Goal: Information Seeking & Learning: Learn about a topic

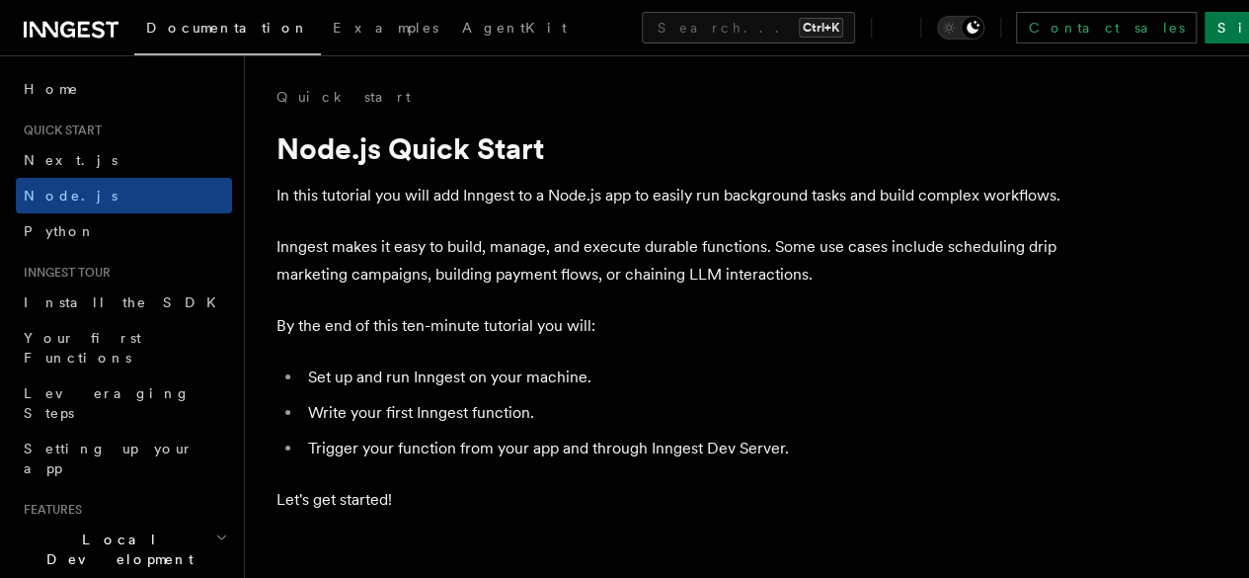
click at [67, 25] on icon at bounding box center [71, 30] width 95 height 24
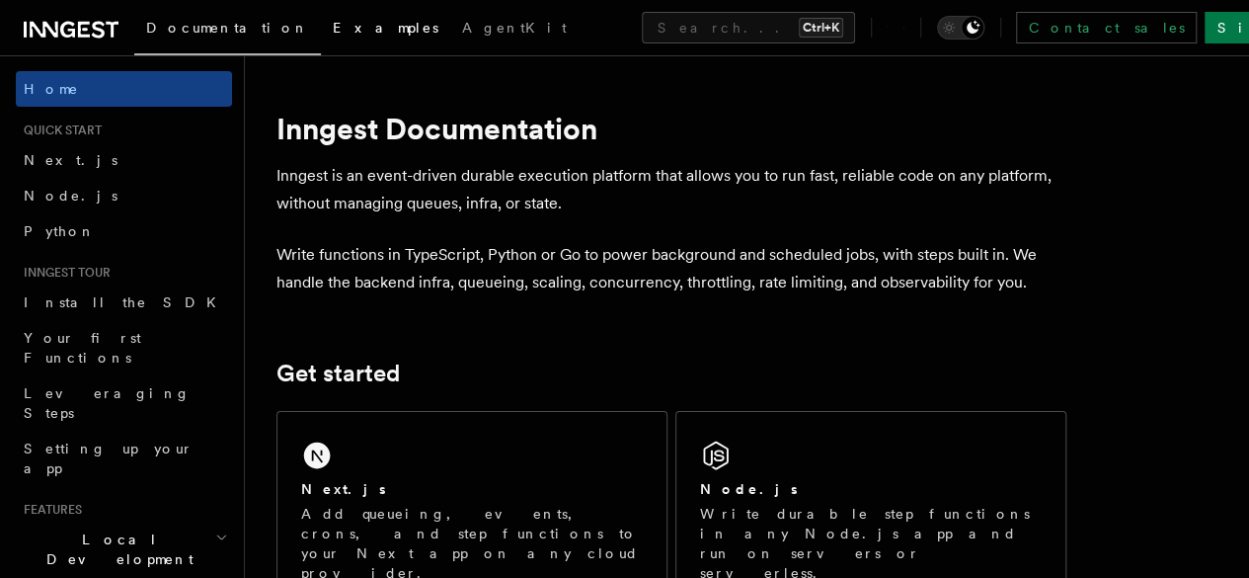
click at [321, 38] on link "Examples" at bounding box center [385, 29] width 129 height 47
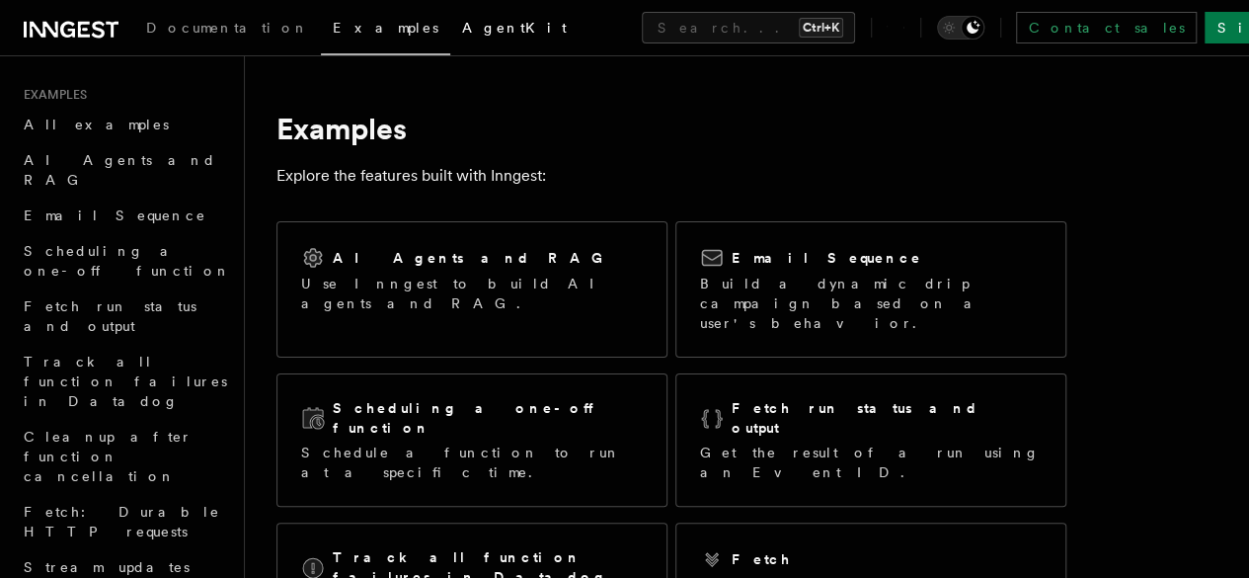
click at [462, 20] on span "AgentKit" at bounding box center [514, 28] width 105 height 16
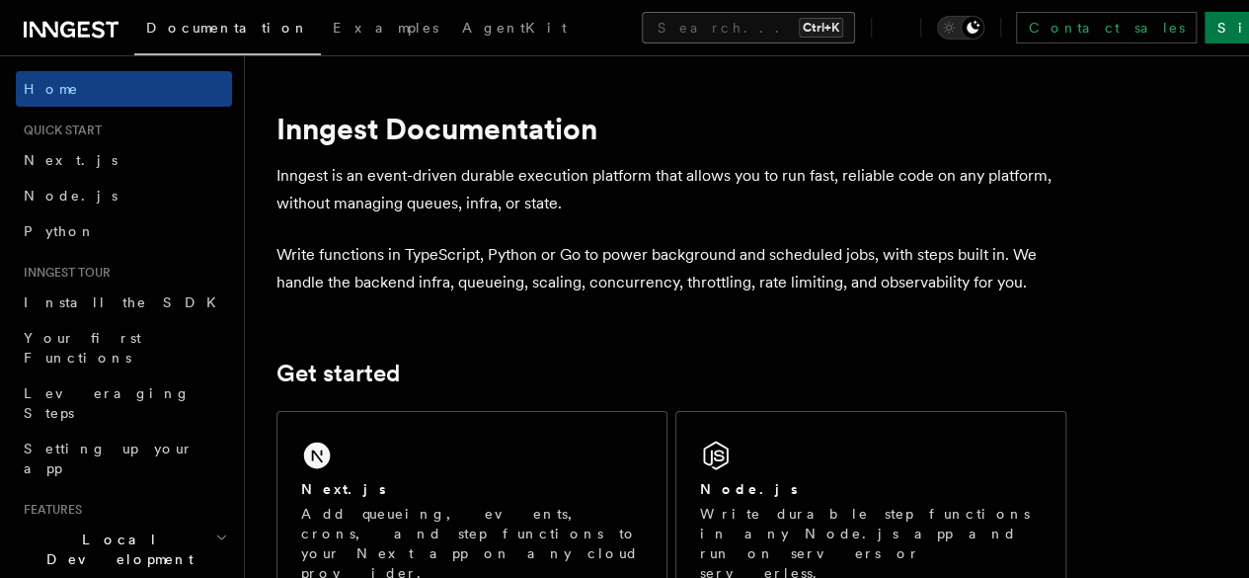
click at [642, 31] on button "Search... Ctrl+K" at bounding box center [748, 28] width 213 height 32
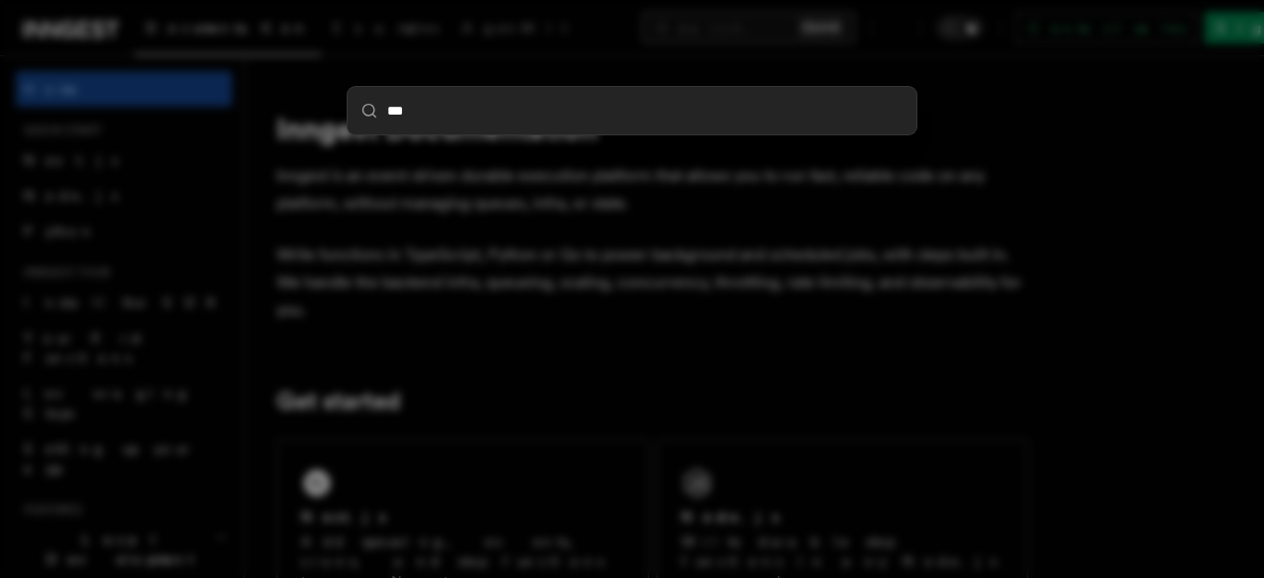
type input "****"
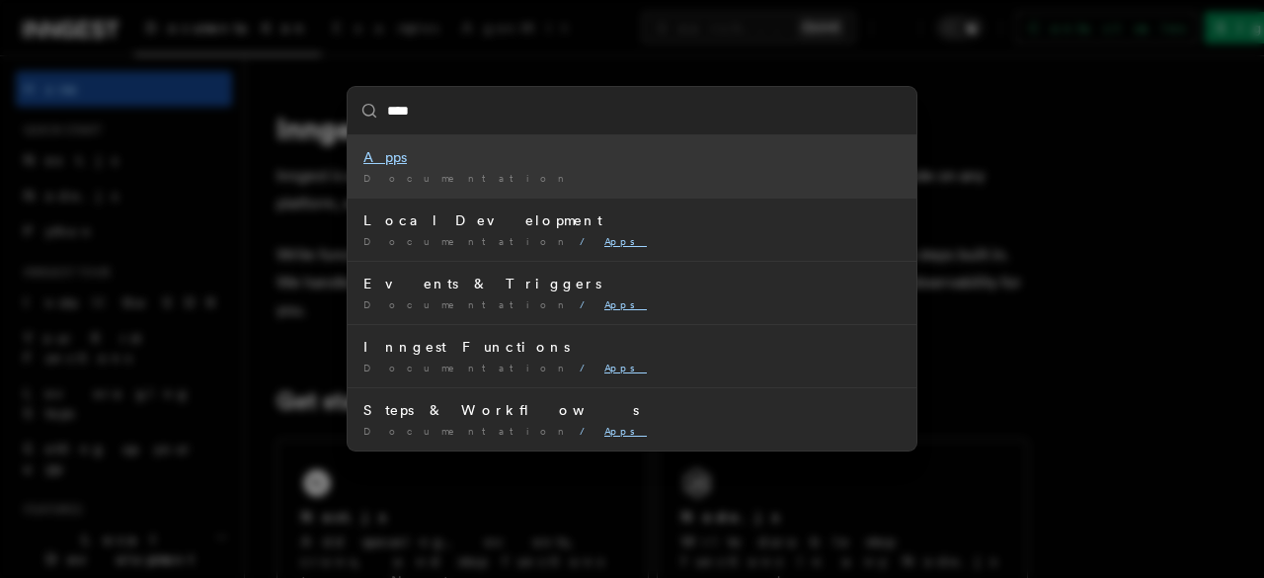
click at [429, 176] on span "Documentation" at bounding box center [467, 178] width 208 height 12
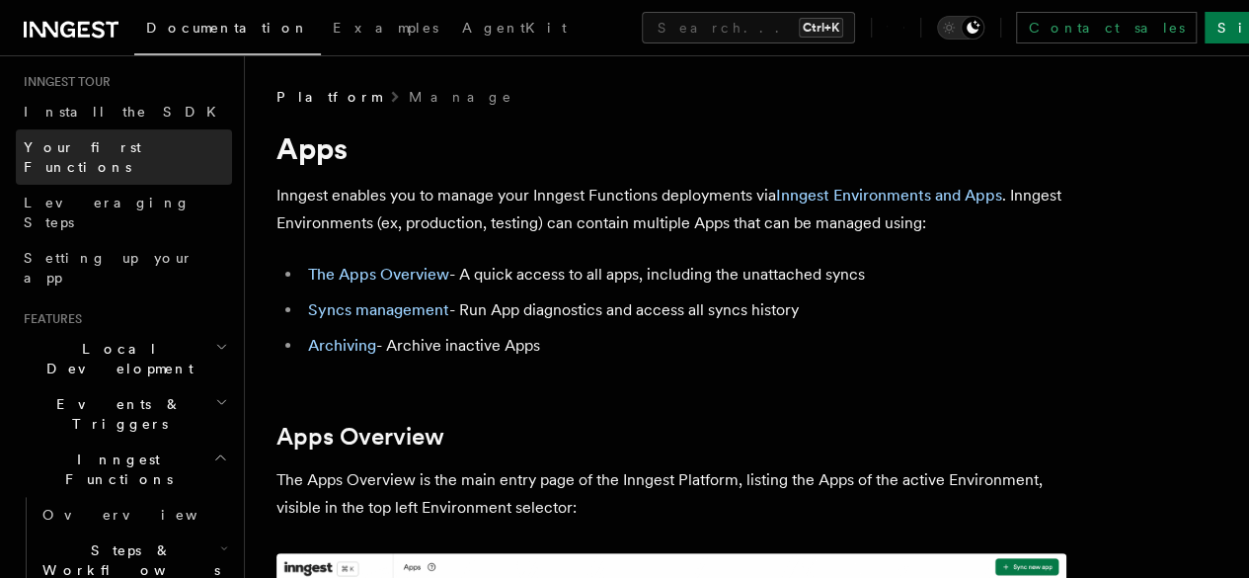
scroll to position [203, 0]
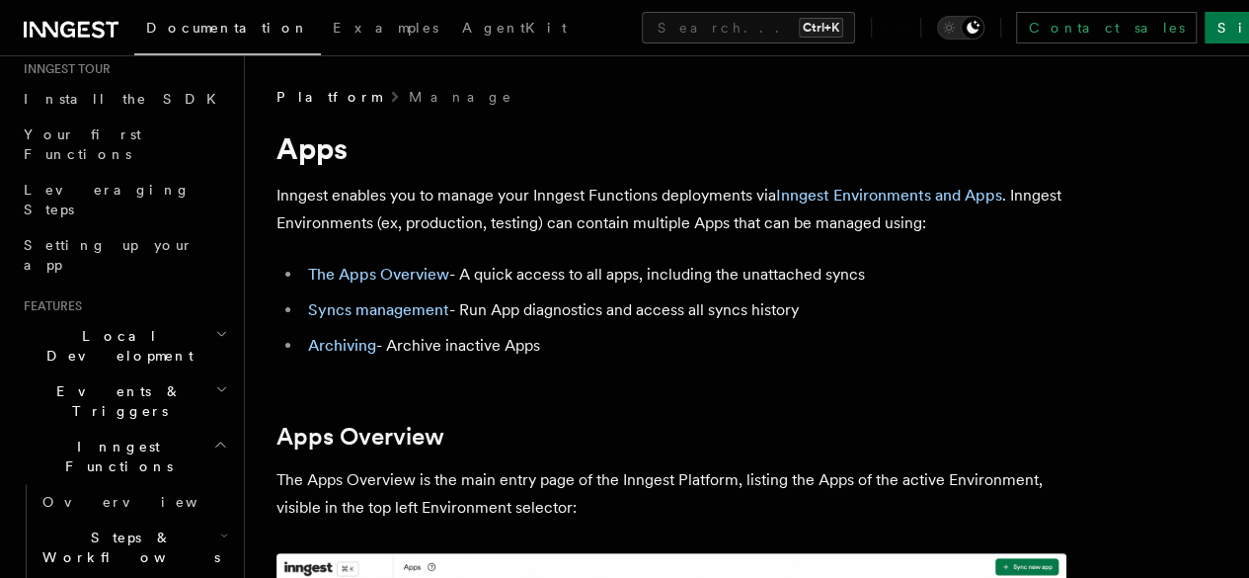
click at [161, 373] on h2 "Events & Triggers" at bounding box center [124, 400] width 216 height 55
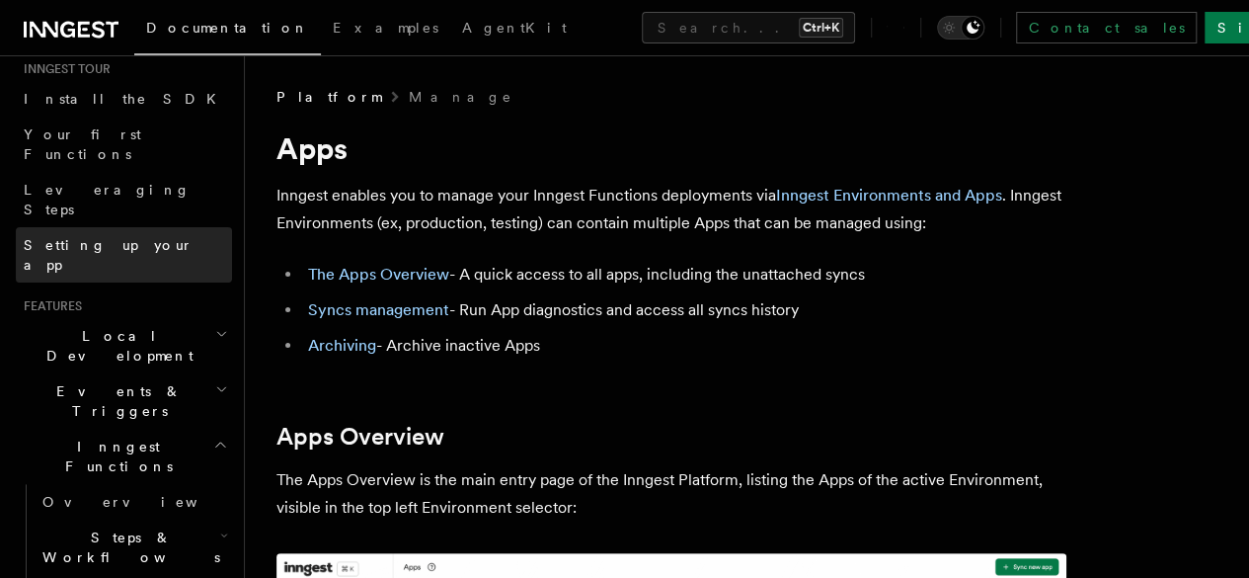
scroll to position [0, 0]
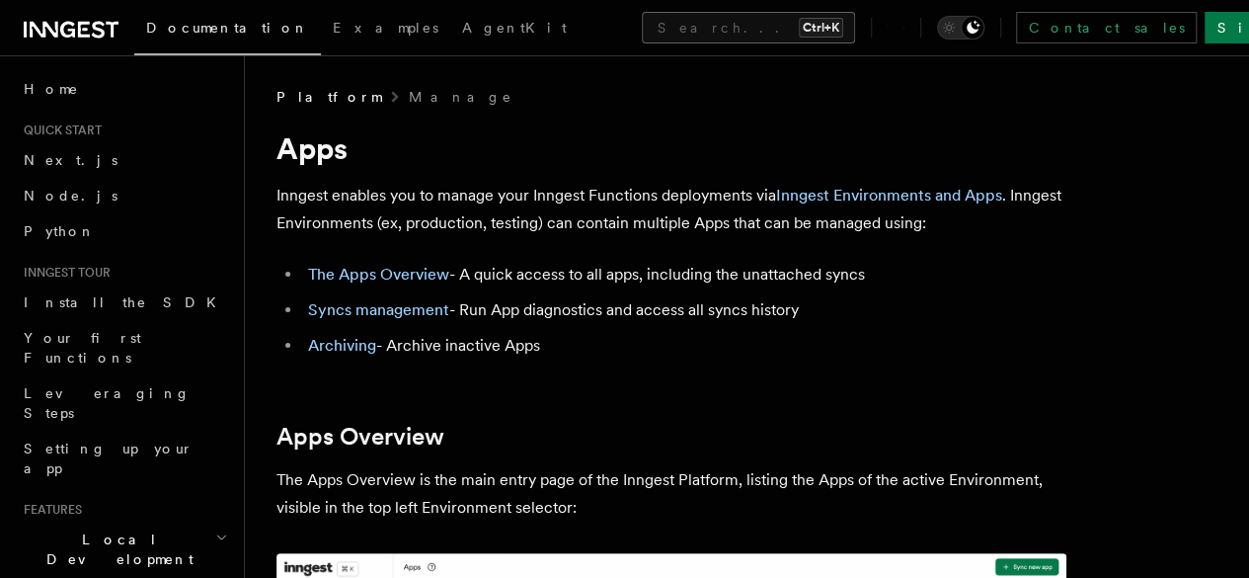
click at [657, 29] on button "Search... Ctrl+K" at bounding box center [748, 28] width 213 height 32
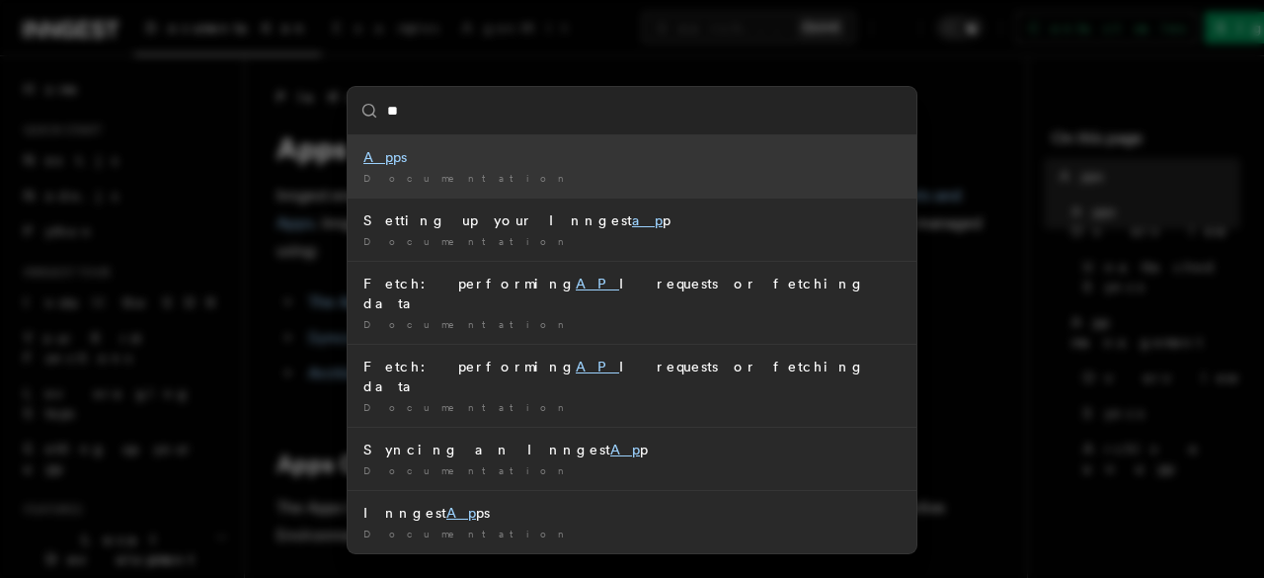
type input "*"
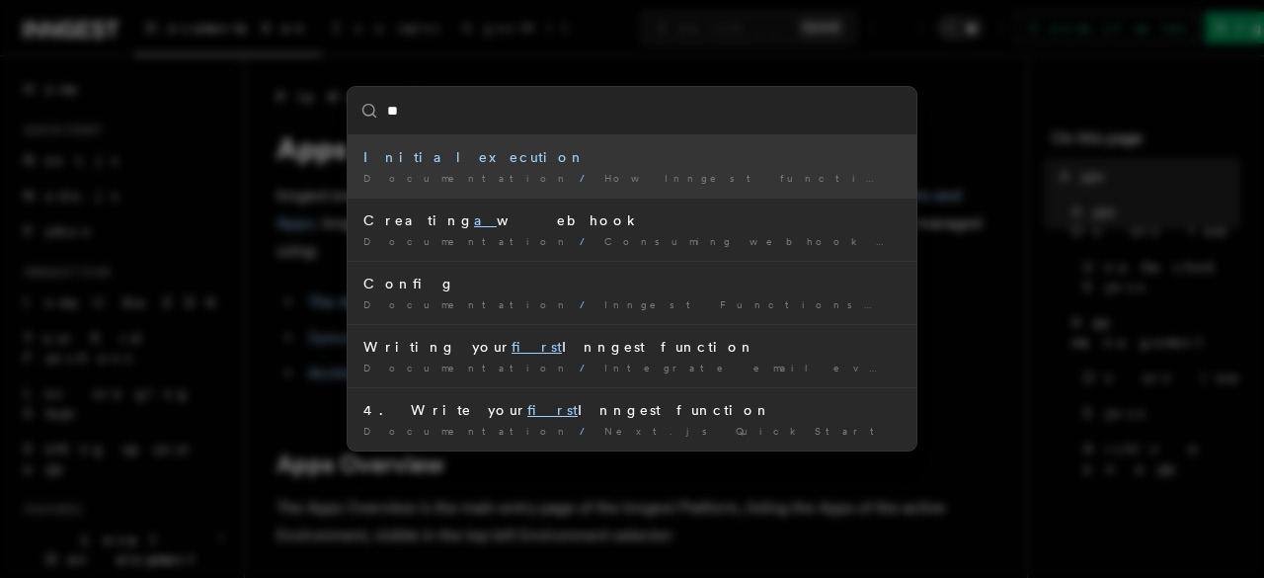
type input "*"
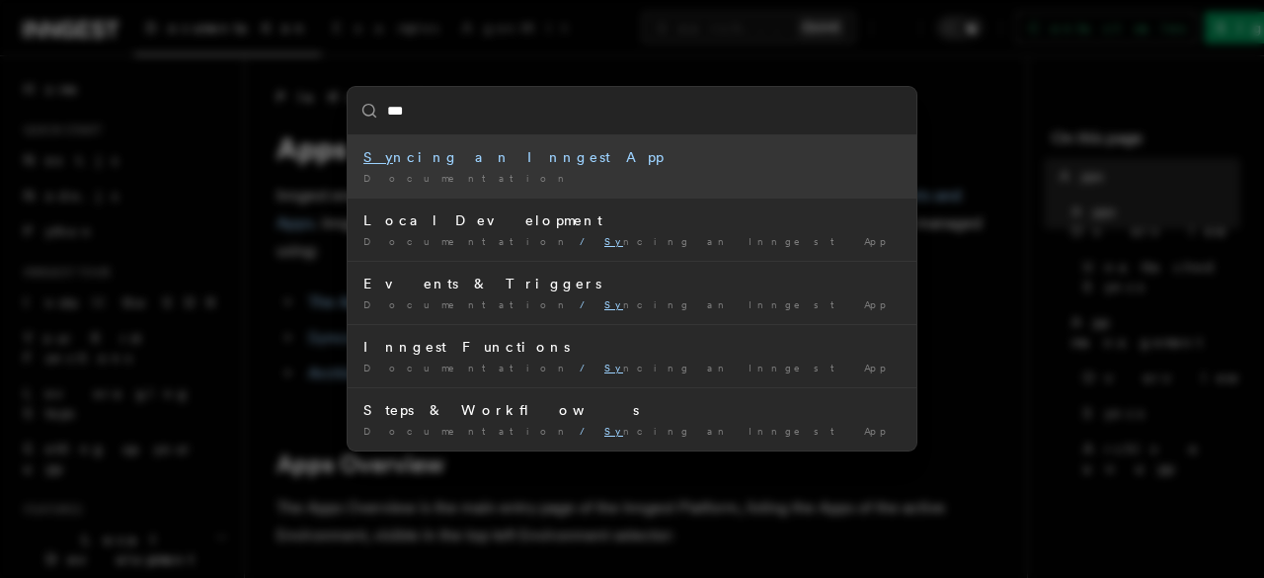
type input "****"
click at [607, 161] on div "Sync ing an Inngest App" at bounding box center [631, 157] width 537 height 20
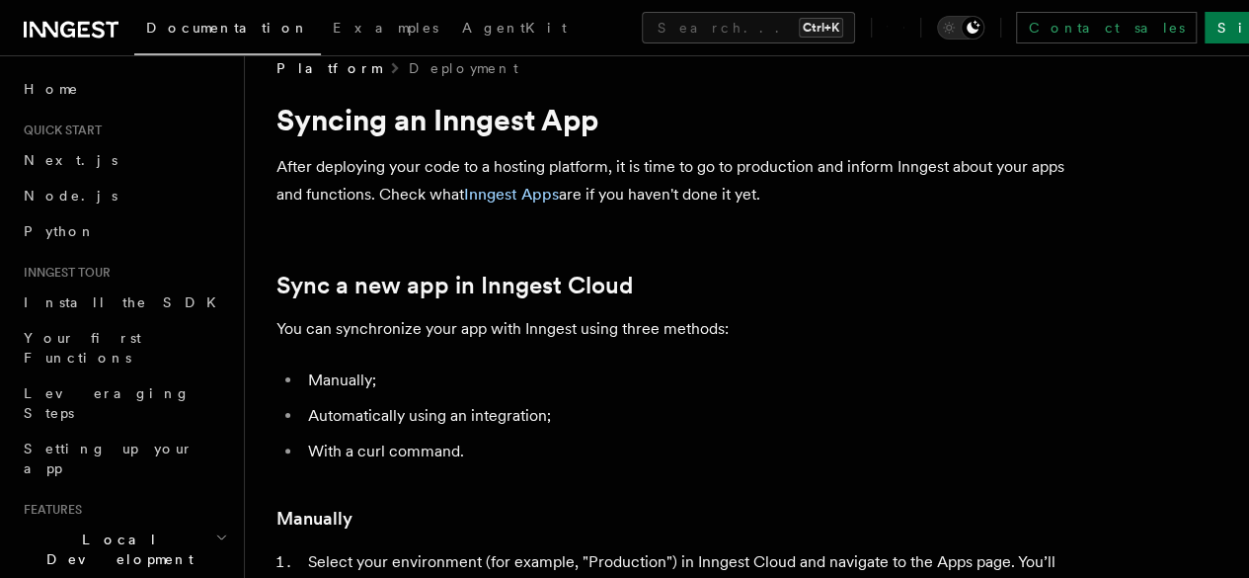
scroll to position [30, 0]
click at [559, 197] on link "Inngest Apps" at bounding box center [511, 193] width 95 height 19
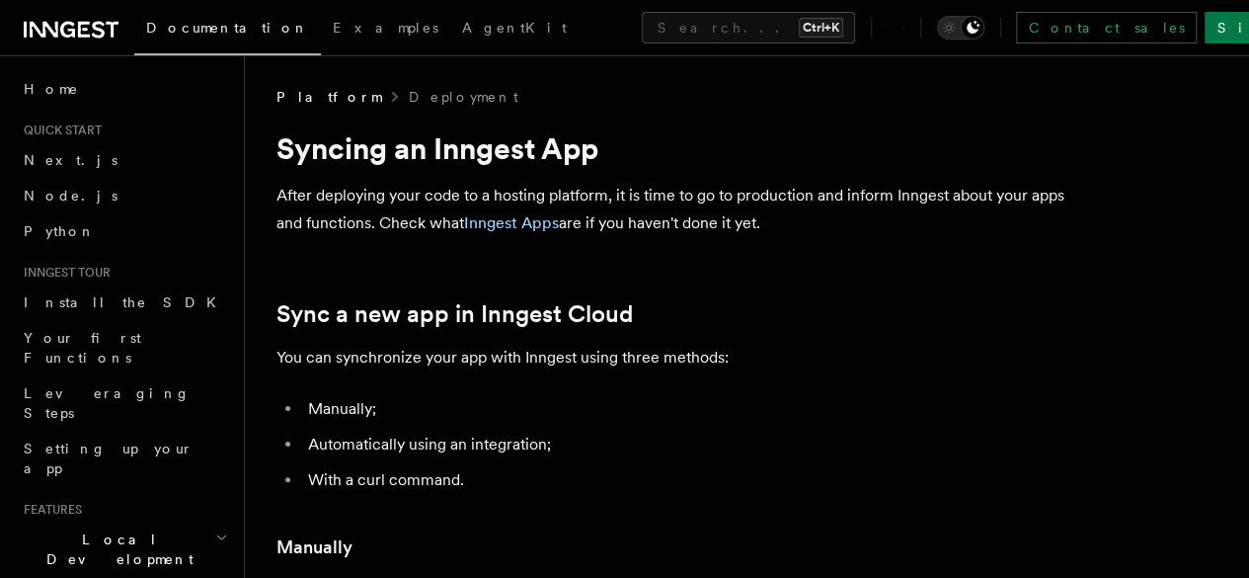
scroll to position [30, 0]
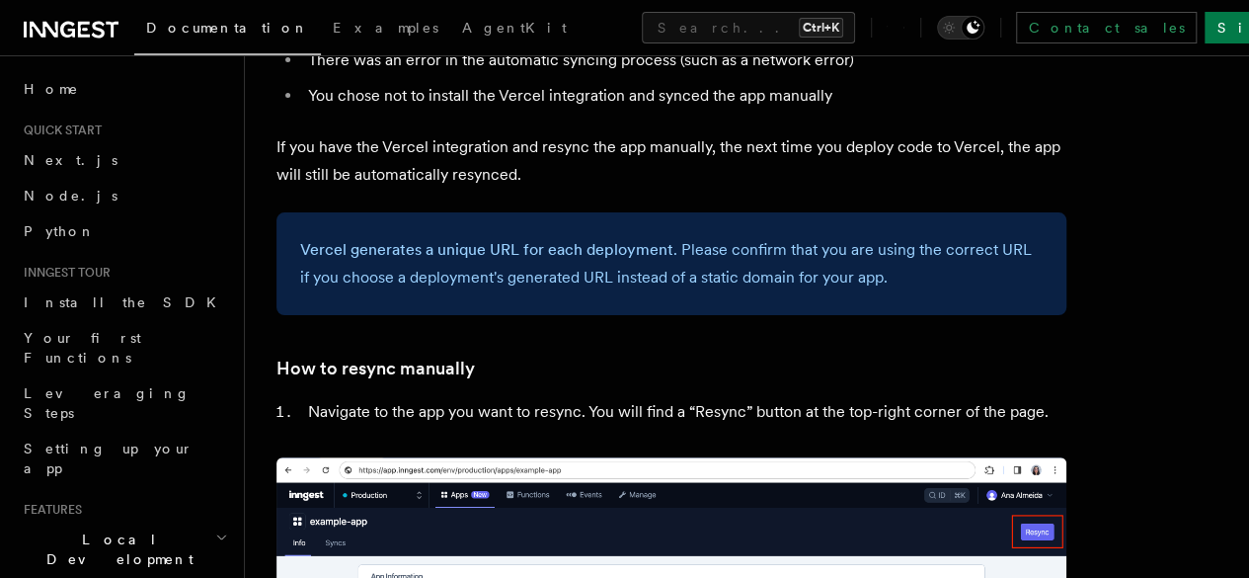
scroll to position [3790, 0]
